Goal: Information Seeking & Learning: Learn about a topic

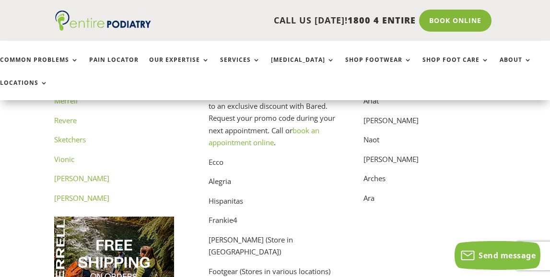
scroll to position [4826, 1]
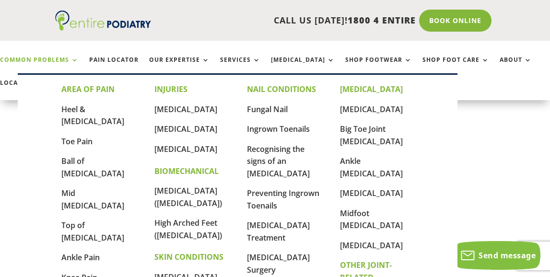
click at [61, 59] on link "Common Problems" at bounding box center [39, 67] width 79 height 21
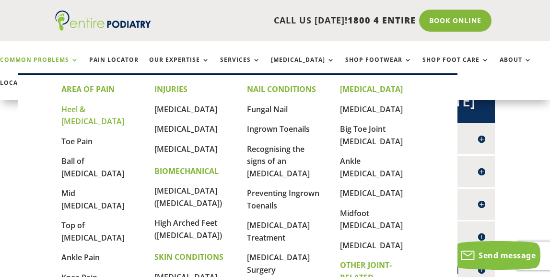
click at [83, 109] on link "Heel & [MEDICAL_DATA]" at bounding box center [92, 115] width 63 height 23
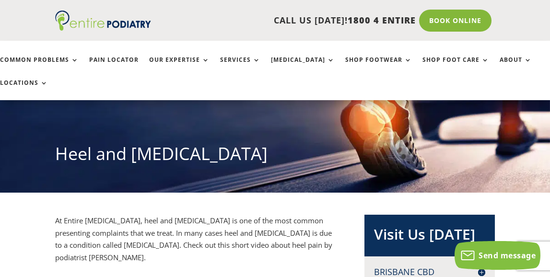
scroll to position [72, 0]
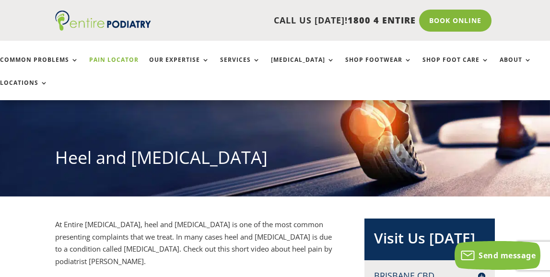
click at [100, 60] on link "Pain Locator" at bounding box center [113, 67] width 49 height 21
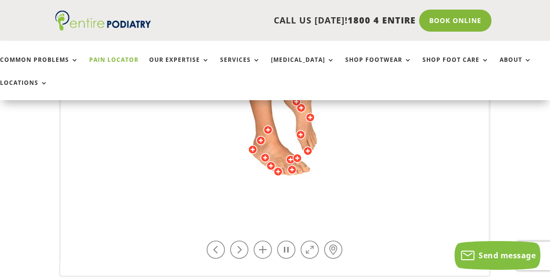
scroll to position [404, 0]
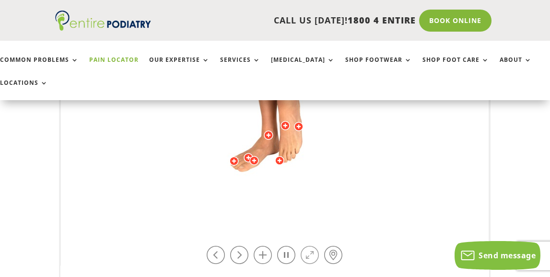
click at [307, 252] on link at bounding box center [310, 255] width 18 height 18
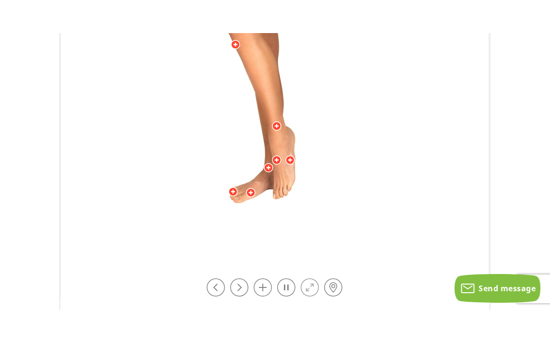
scroll to position [0, 0]
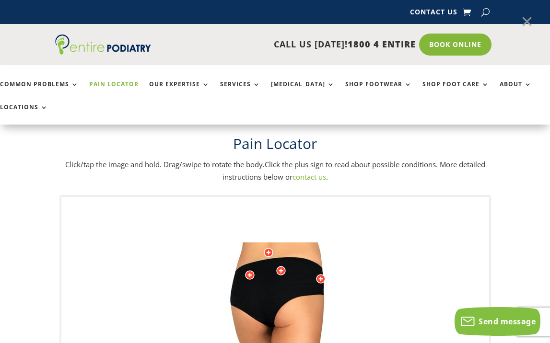
click at [525, 22] on link at bounding box center [527, 22] width 24 height 24
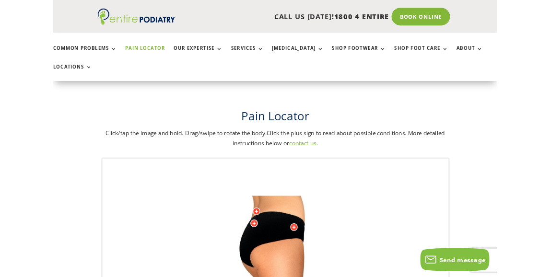
scroll to position [404, 0]
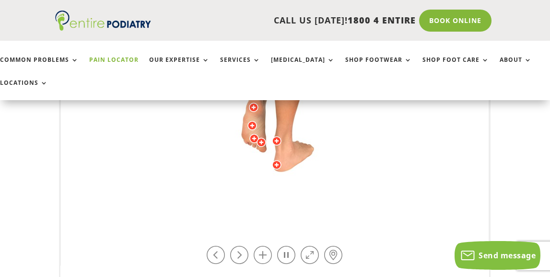
click at [286, 162] on img at bounding box center [274, 30] width 265 height 384
click at [276, 162] on div at bounding box center [277, 165] width 10 height 10
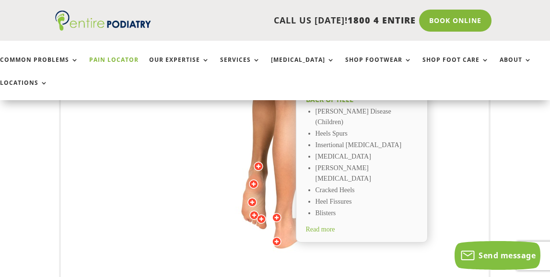
scroll to position [316, 0]
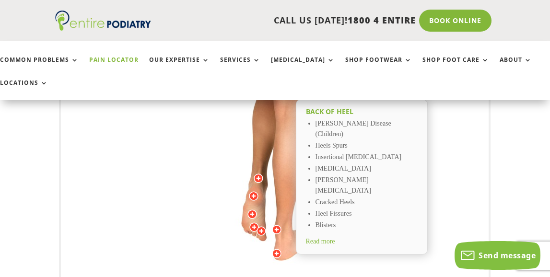
click at [252, 212] on div at bounding box center [252, 215] width 10 height 10
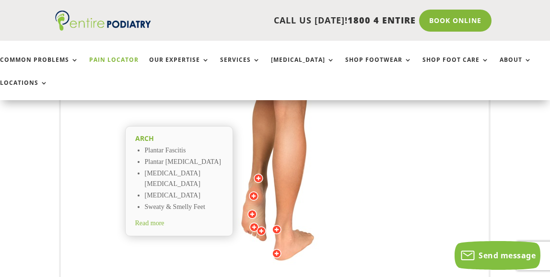
click at [253, 195] on div at bounding box center [254, 196] width 10 height 10
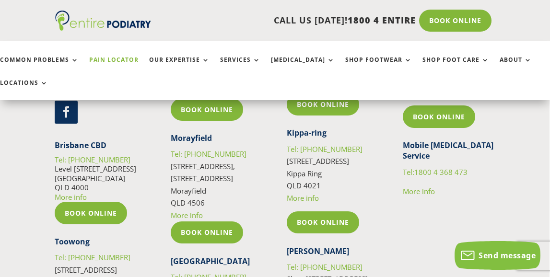
scroll to position [2240, 0]
